Goal: Information Seeking & Learning: Learn about a topic

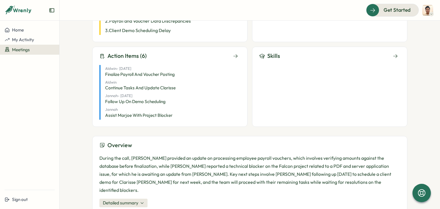
scroll to position [107, 0]
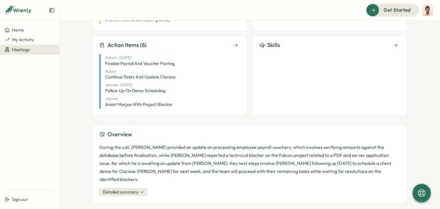
click at [142, 188] on button "Detailed summary" at bounding box center [124, 192] width 48 height 9
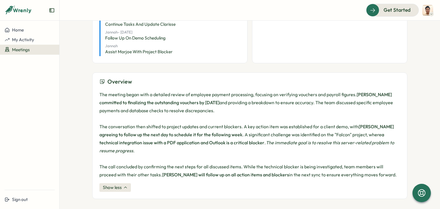
scroll to position [163, 0]
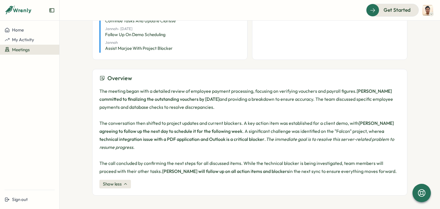
drag, startPoint x: 99, startPoint y: 89, endPoint x: 219, endPoint y: 107, distance: 121.5
click at [219, 107] on p "The meeting began with a detailed review of employee payment processing, focusi…" at bounding box center [250, 131] width 301 height 88
click at [240, 109] on p "The meeting began with a detailed review of employee payment processing, focusi…" at bounding box center [250, 131] width 301 height 88
click at [188, 106] on p "The meeting began with a detailed review of employee payment processing, focusi…" at bounding box center [250, 131] width 301 height 88
drag, startPoint x: 170, startPoint y: 98, endPoint x: 237, endPoint y: 97, distance: 67.7
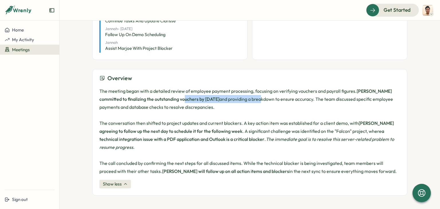
click at [237, 97] on p "The meeting began with a detailed review of employee payment processing, focusi…" at bounding box center [250, 131] width 301 height 88
click at [251, 104] on p "The meeting began with a detailed review of employee payment processing, focusi…" at bounding box center [250, 131] width 301 height 88
drag, startPoint x: 177, startPoint y: 98, endPoint x: 244, endPoint y: 103, distance: 67.6
click at [244, 103] on p "The meeting began with a detailed review of employee payment processing, focusi…" at bounding box center [250, 131] width 301 height 88
click at [270, 106] on p "The meeting began with a detailed review of employee payment processing, focusi…" at bounding box center [250, 131] width 301 height 88
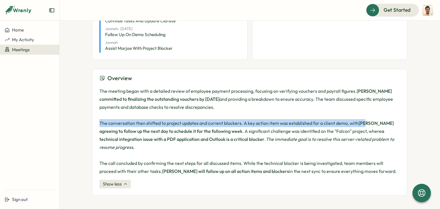
drag, startPoint x: 97, startPoint y: 125, endPoint x: 364, endPoint y: 121, distance: 266.5
click at [364, 121] on div "Overview The meeting began with a detailed review of employee payment processin…" at bounding box center [249, 132] width 315 height 127
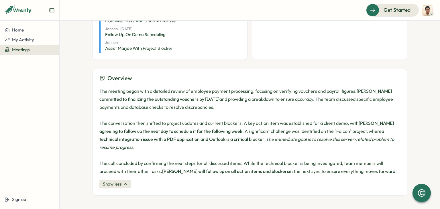
click at [372, 127] on p "The meeting began with a detailed review of employee payment processing, focusi…" at bounding box center [250, 131] width 301 height 88
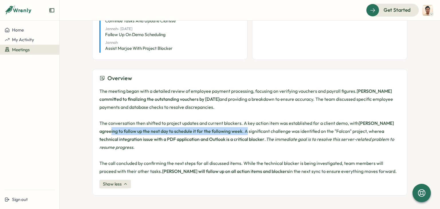
drag, startPoint x: 95, startPoint y: 134, endPoint x: 220, endPoint y: 134, distance: 125.0
click at [220, 134] on div "Overview The meeting began with a detailed review of employee payment processin…" at bounding box center [249, 132] width 315 height 127
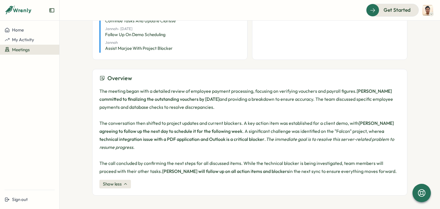
click at [250, 133] on p "The meeting began with a detailed review of employee payment processing, focusi…" at bounding box center [250, 131] width 301 height 88
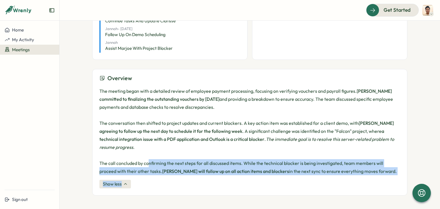
drag, startPoint x: 147, startPoint y: 162, endPoint x: 329, endPoint y: 178, distance: 182.5
click at [329, 178] on div "The meeting began with a detailed review of employee payment processing, focusi…" at bounding box center [250, 138] width 301 height 102
click at [367, 175] on p "The meeting began with a detailed review of employee payment processing, focusi…" at bounding box center [250, 131] width 301 height 88
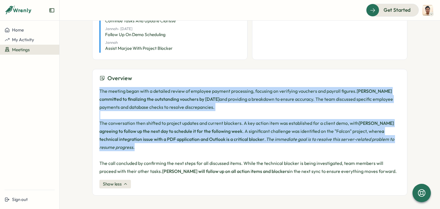
drag, startPoint x: 128, startPoint y: 146, endPoint x: 89, endPoint y: 92, distance: 66.7
click at [89, 92] on div "Meetings Junior Devs Daily Ceremon... Junior Devs Daily Ceremony and Project Up…" at bounding box center [250, 115] width 381 height 189
copy p "The meeting began with a detailed review of employee payment processing, focusi…"
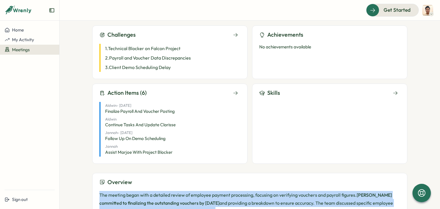
scroll to position [20, 0]
